Goal: Task Accomplishment & Management: Use online tool/utility

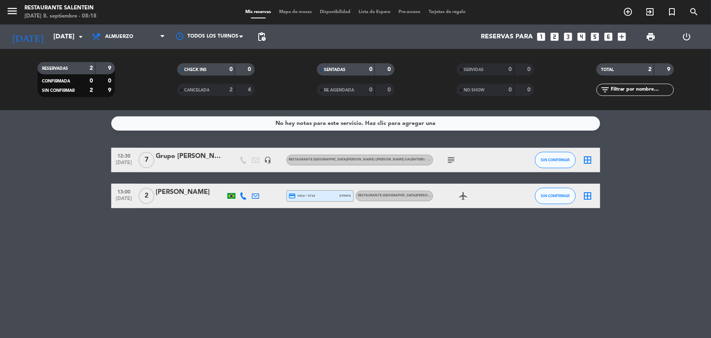
click at [592, 161] on icon "border_all" at bounding box center [588, 160] width 10 height 10
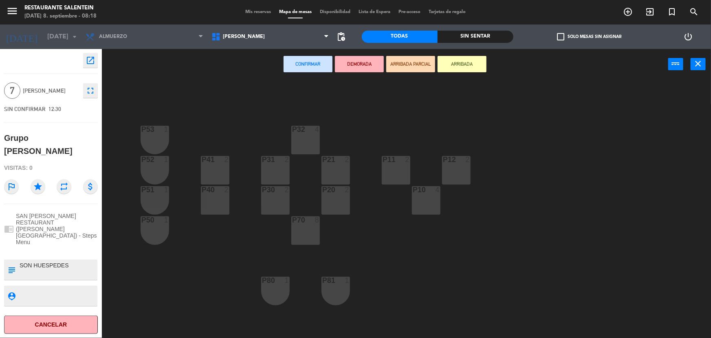
click at [301, 236] on div "P70 8" at bounding box center [306, 230] width 29 height 29
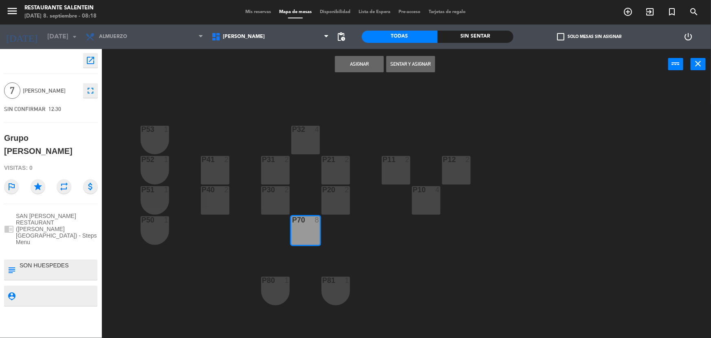
click at [351, 57] on button "Asignar" at bounding box center [359, 64] width 49 height 16
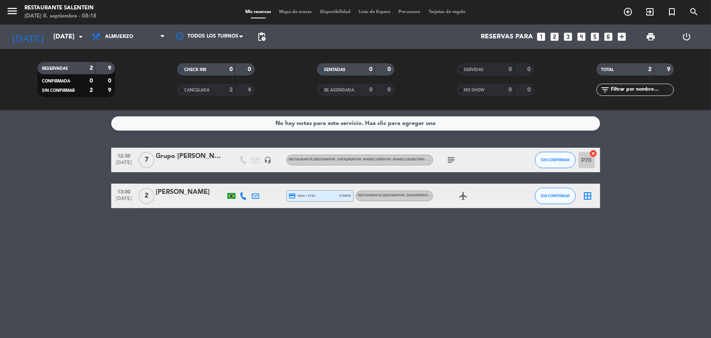
click at [588, 197] on icon "border_all" at bounding box center [588, 196] width 10 height 10
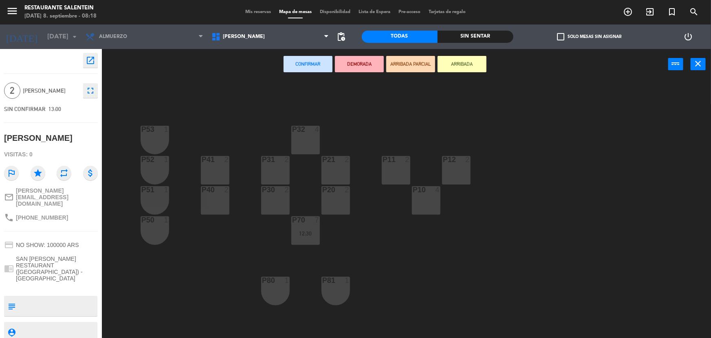
click at [272, 178] on div "P31 2" at bounding box center [275, 170] width 29 height 29
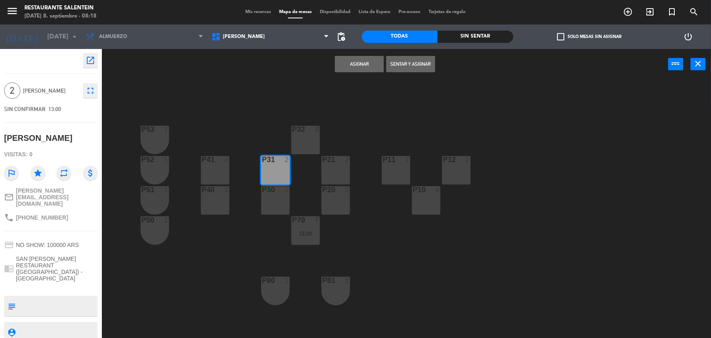
click at [339, 69] on button "Asignar" at bounding box center [359, 64] width 49 height 16
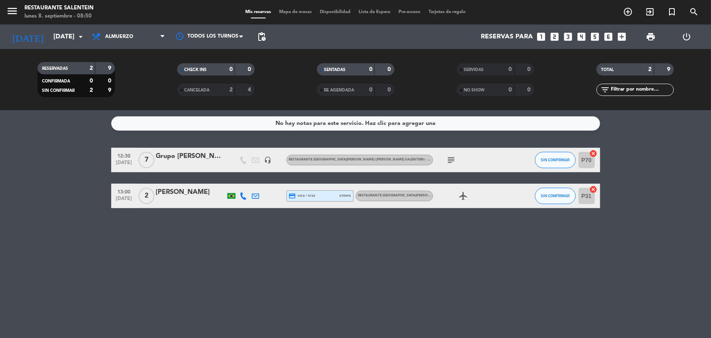
click at [449, 268] on div "No hay notas para este servicio. Haz clic para agregar una 12:30 [DATE] 7 Grupo…" at bounding box center [355, 224] width 711 height 228
click at [468, 194] on icon "airplanemode_active" at bounding box center [464, 196] width 10 height 10
